Goal: Obtain resource: Obtain resource

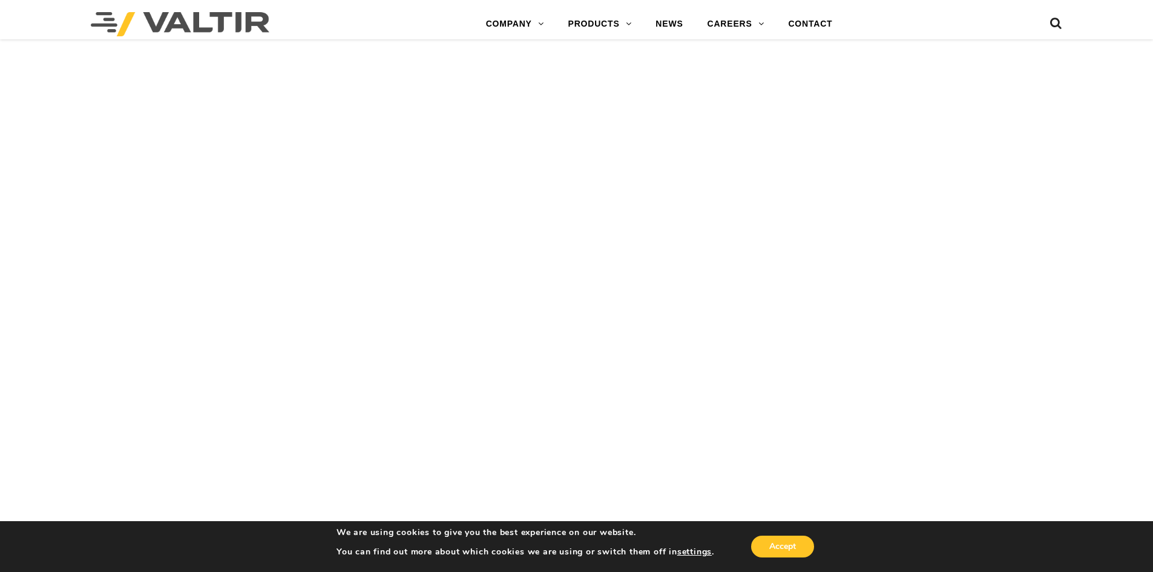
scroll to position [2845, 0]
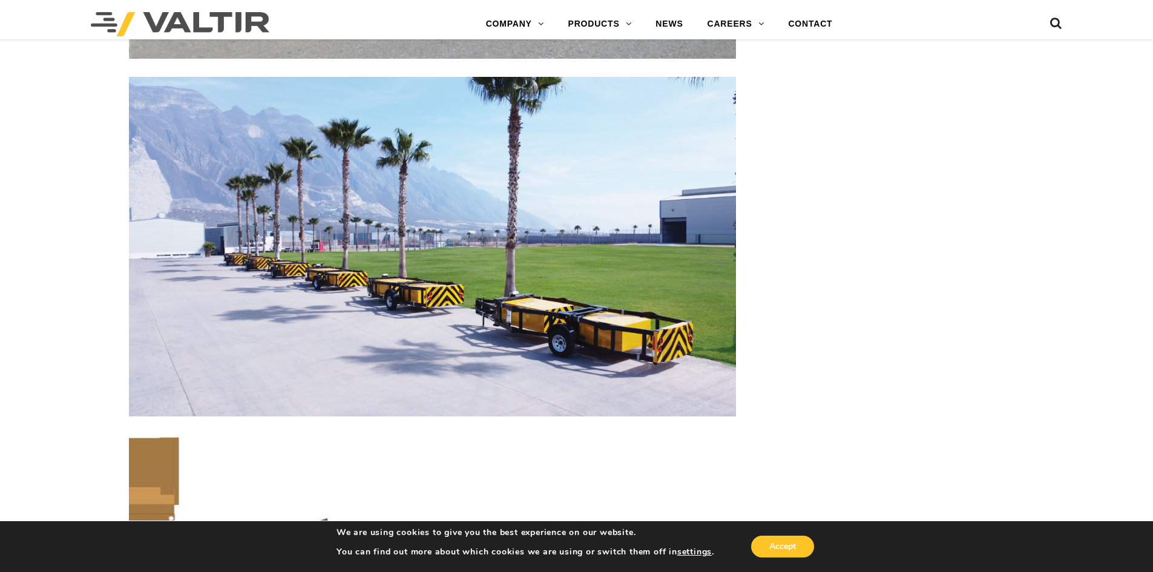
click at [500, 332] on img at bounding box center [432, 247] width 607 height 340
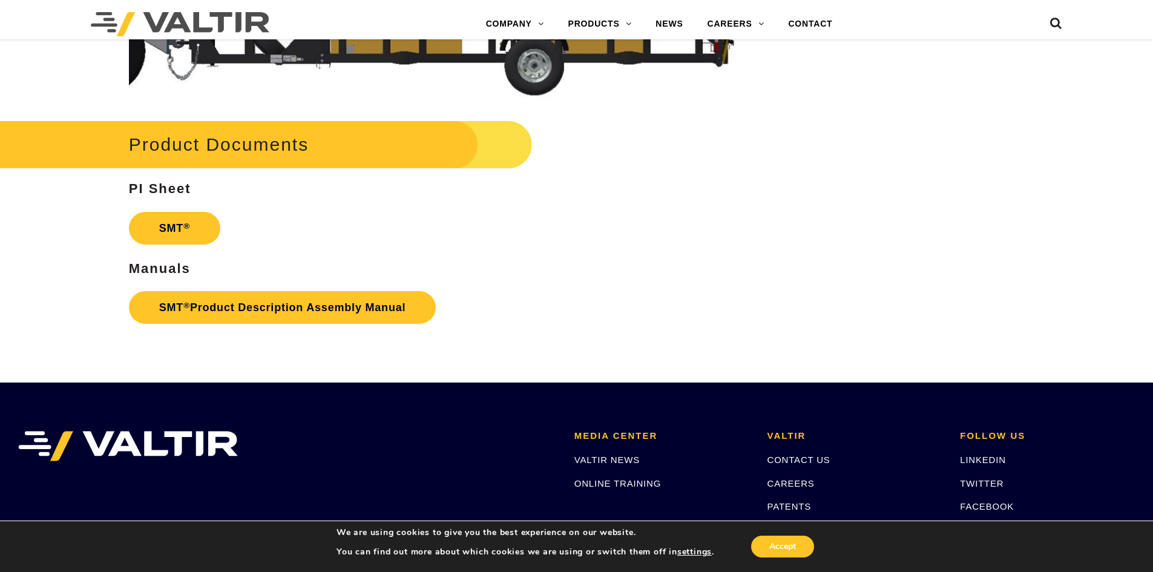
scroll to position [3269, 0]
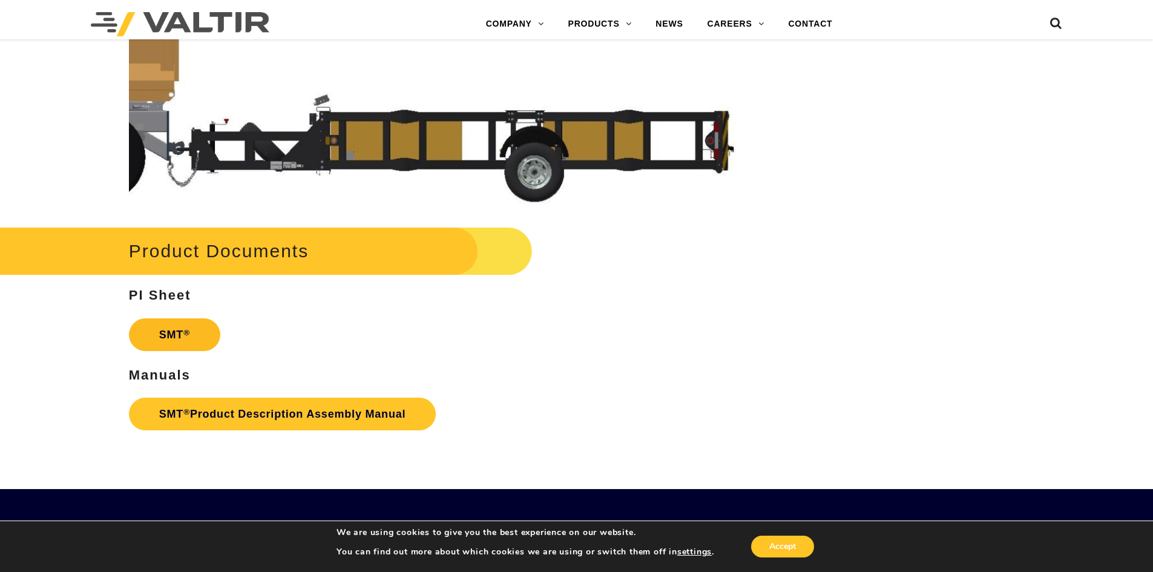
click at [191, 329] on link "SMT ®" at bounding box center [174, 334] width 91 height 33
click at [205, 407] on link "SMT ® Product Description Assembly Manual" at bounding box center [283, 414] width 308 height 33
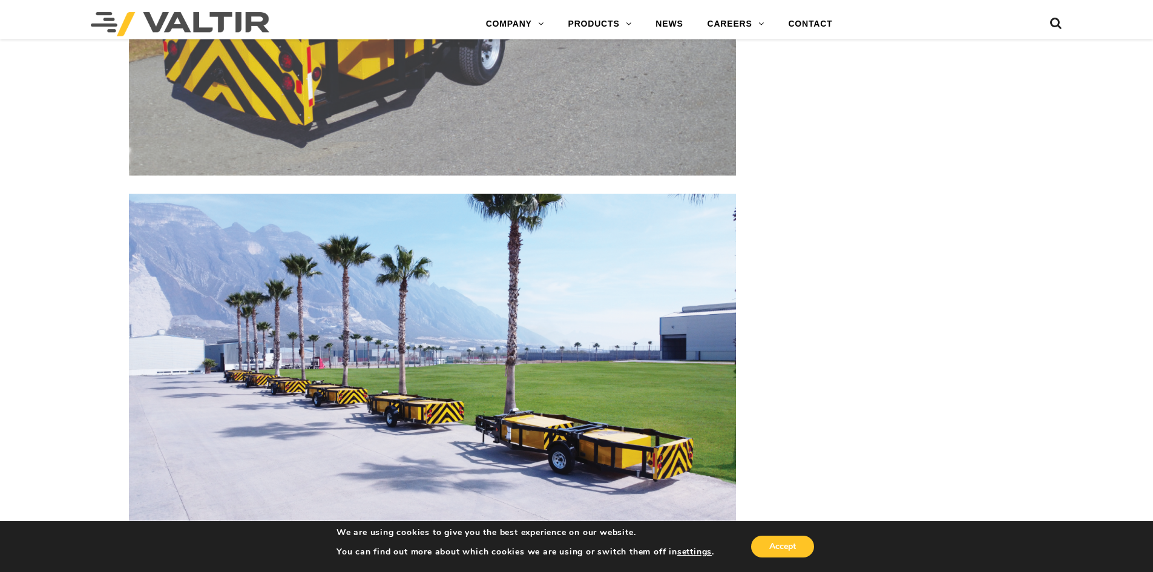
scroll to position [2482, 0]
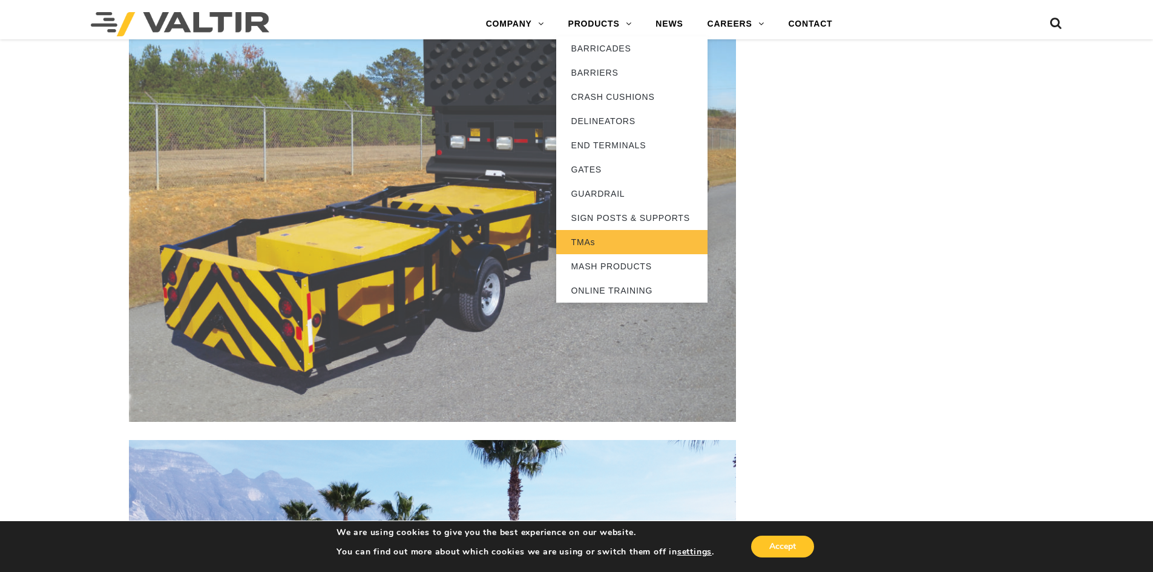
click at [590, 238] on link "TMAs" at bounding box center [631, 242] width 151 height 24
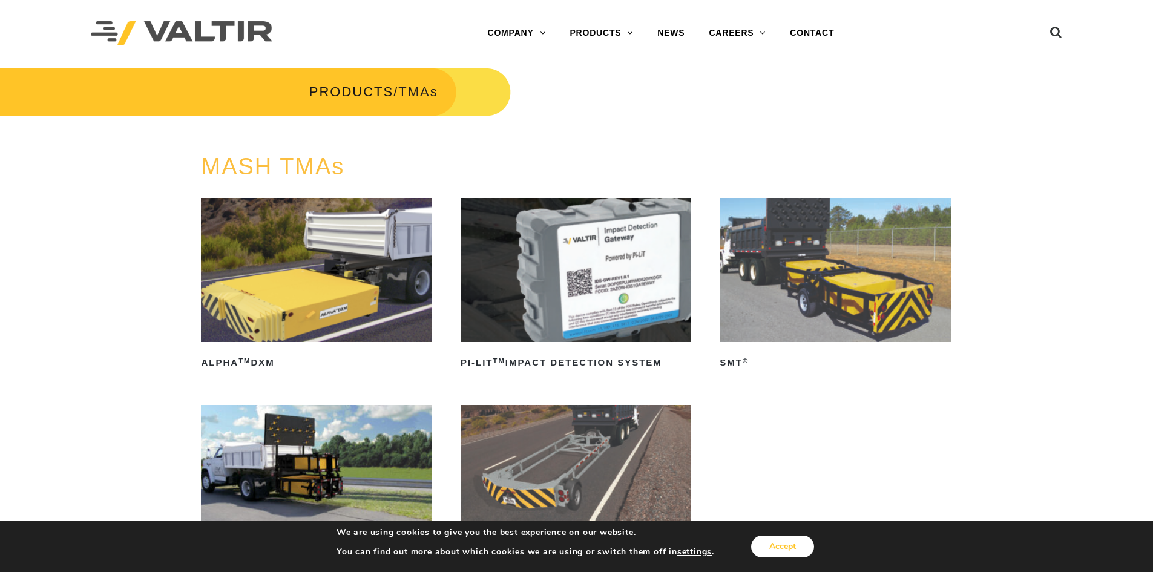
click at [768, 553] on button "Accept" at bounding box center [782, 547] width 63 height 22
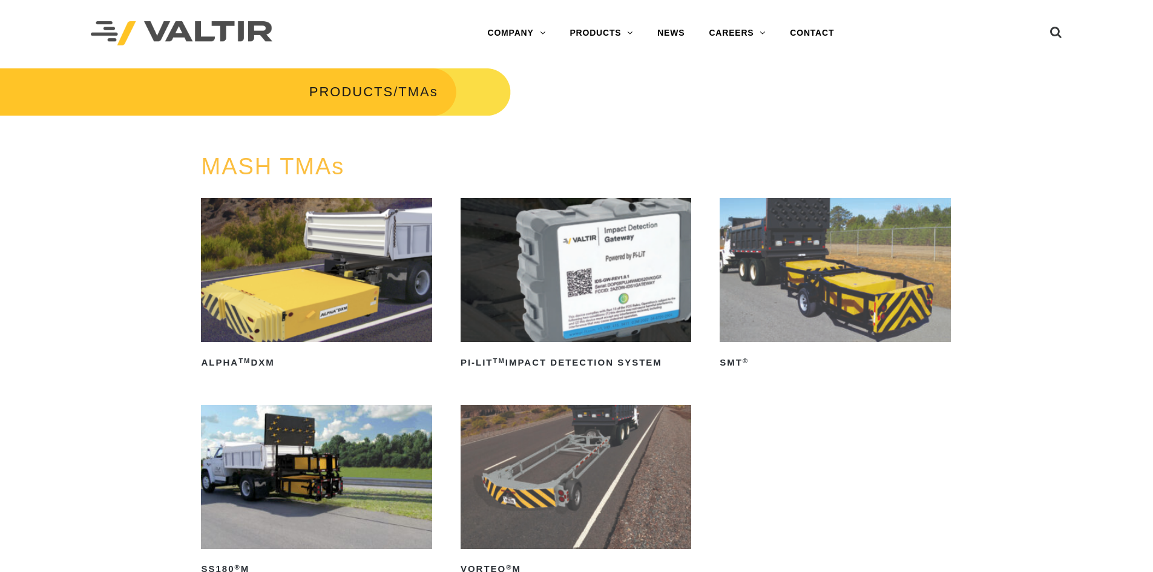
click at [837, 286] on img at bounding box center [835, 270] width 231 height 144
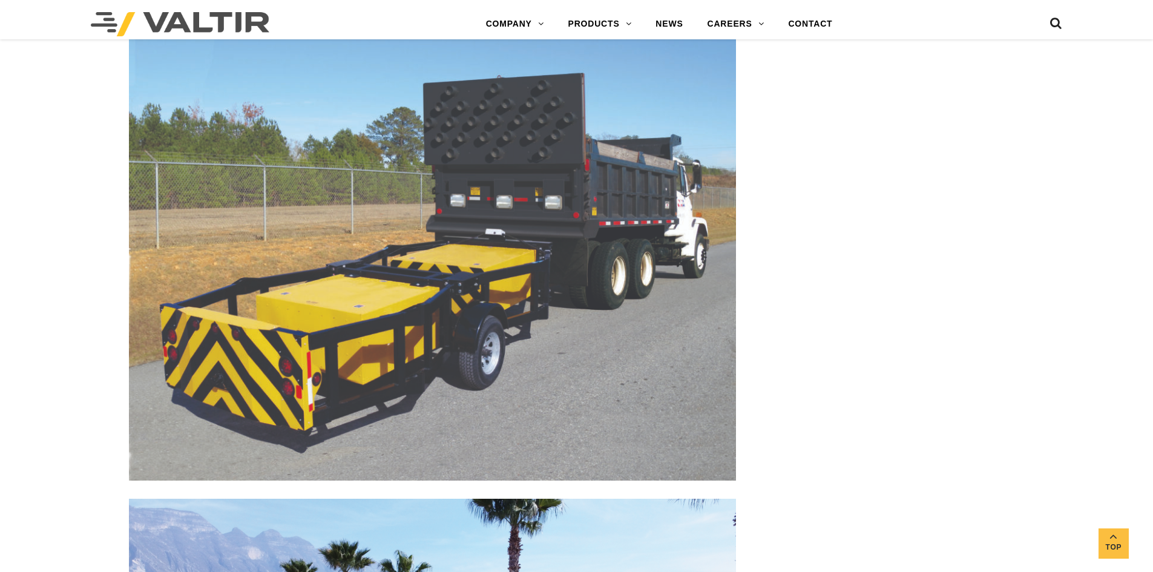
scroll to position [2543, 0]
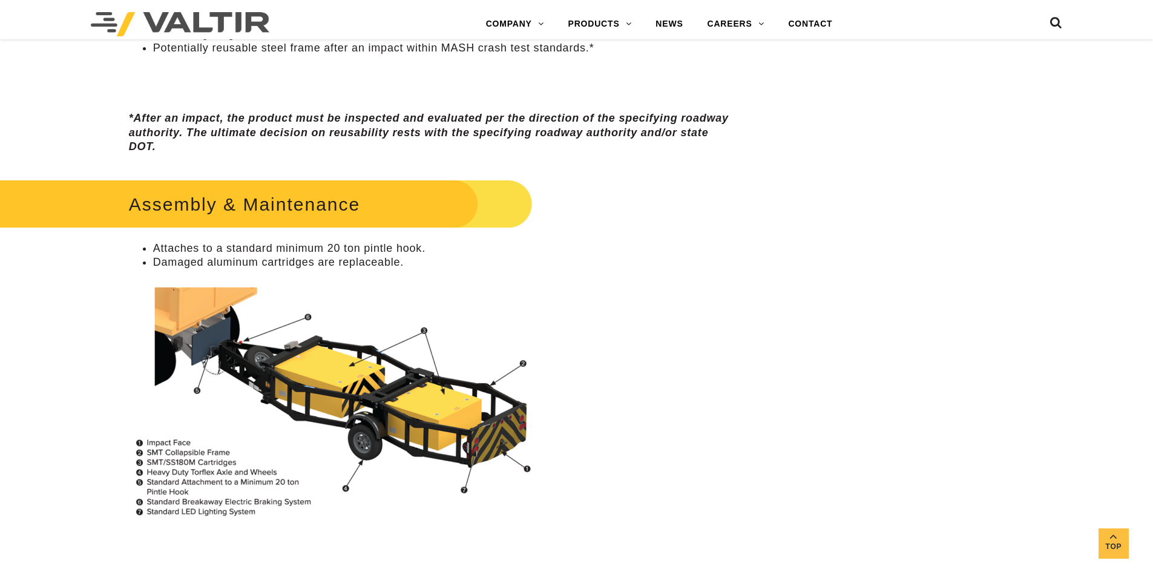
scroll to position [726, 0]
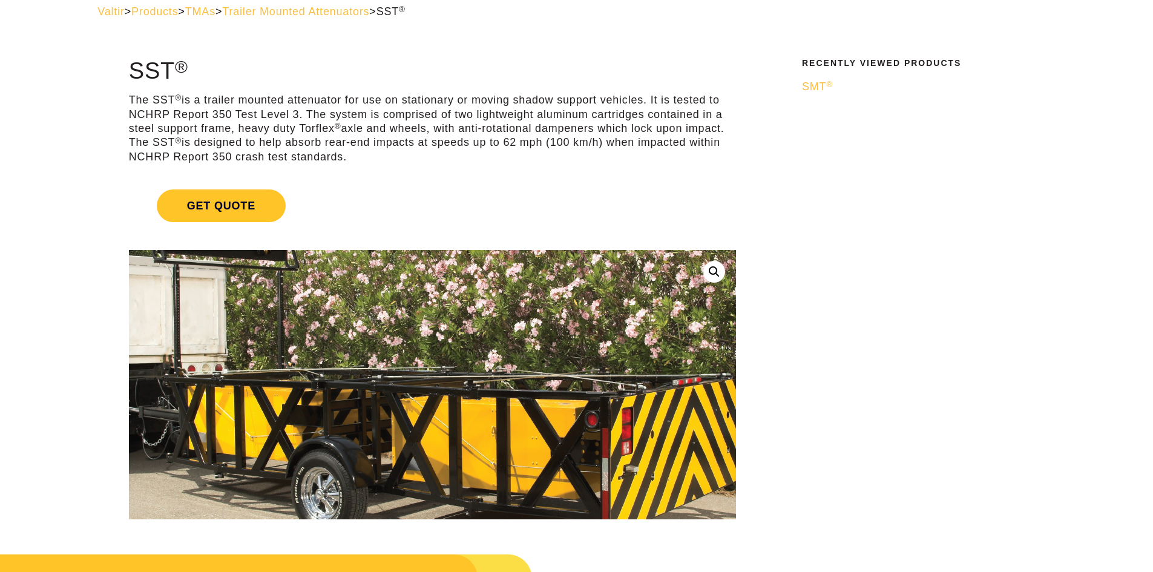
scroll to position [121, 0]
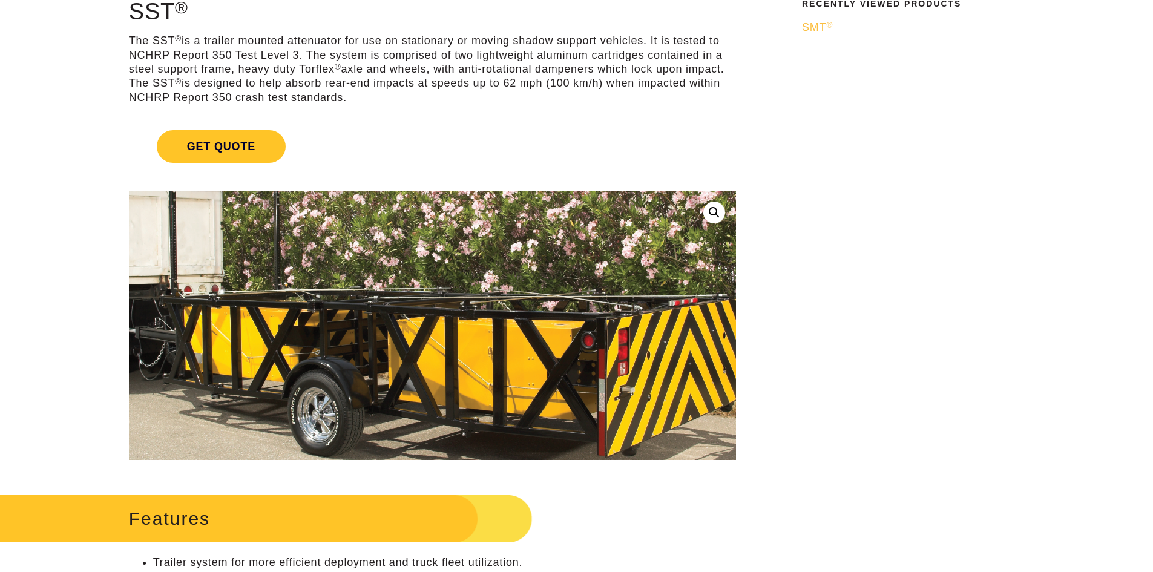
click at [430, 320] on img at bounding box center [432, 328] width 700 height 415
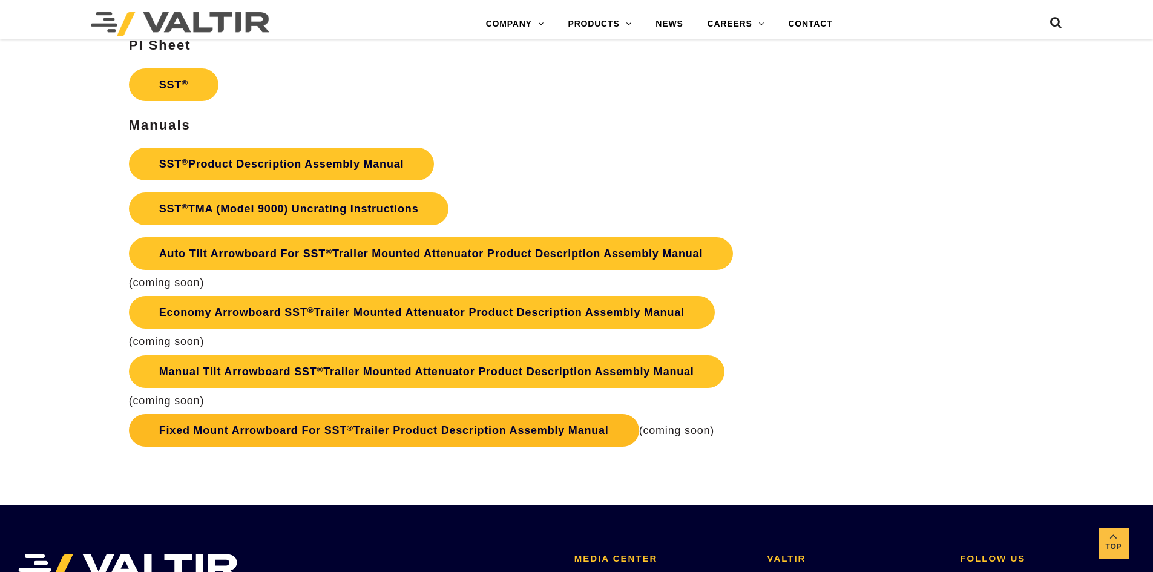
scroll to position [2361, 0]
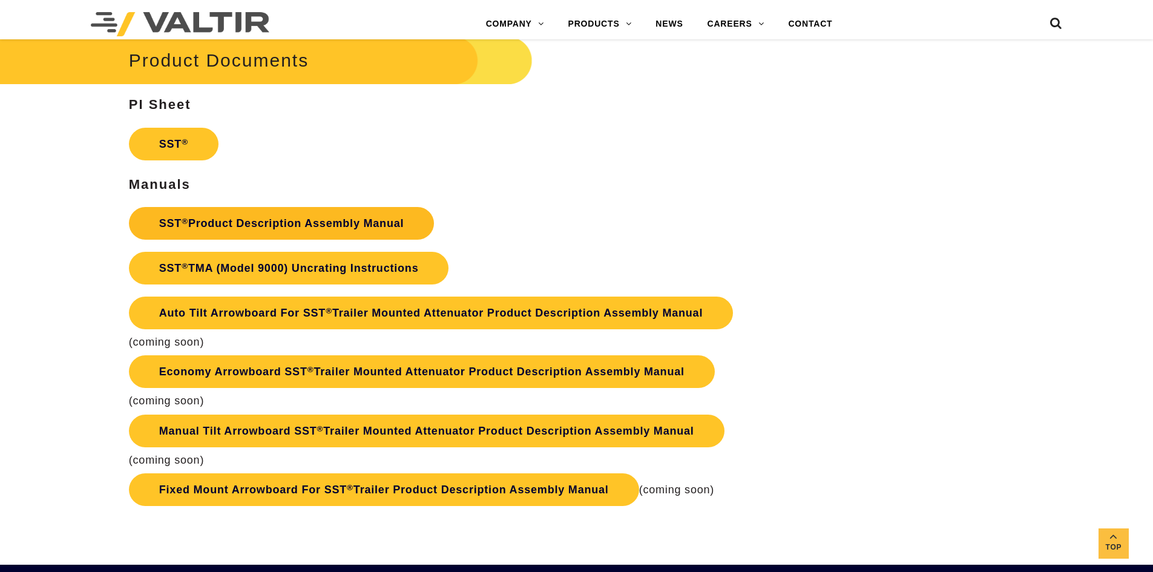
click at [315, 223] on link "SST ® Product Description Assembly Manual" at bounding box center [282, 223] width 306 height 33
